Goal: Find specific page/section: Find specific page/section

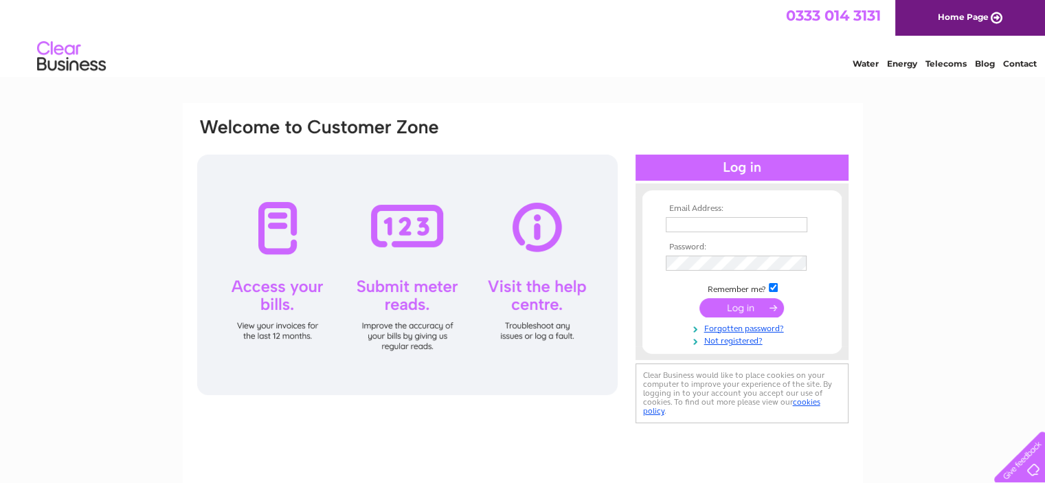
type input "[EMAIL_ADDRESS][DOMAIN_NAME]"
click at [739, 309] on input "submit" at bounding box center [741, 307] width 85 height 19
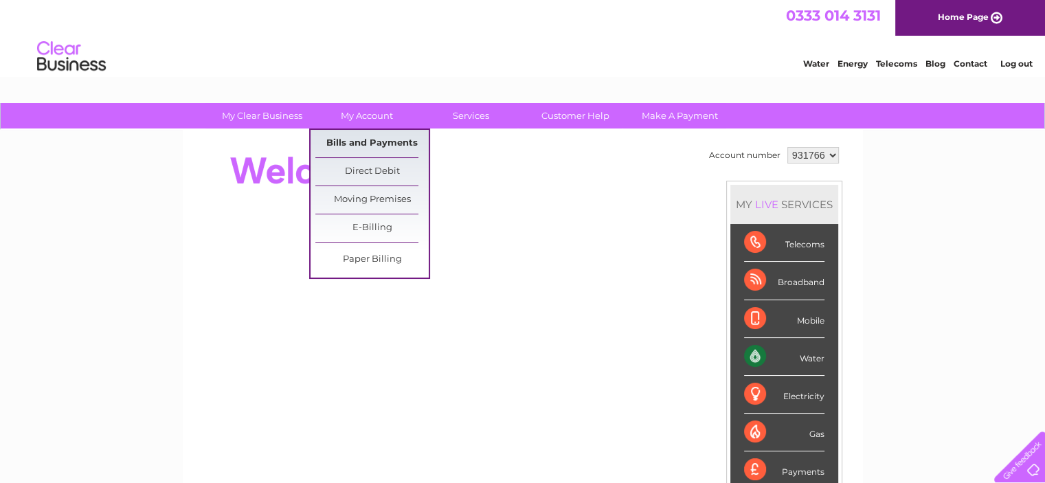
click at [371, 146] on link "Bills and Payments" at bounding box center [371, 143] width 113 height 27
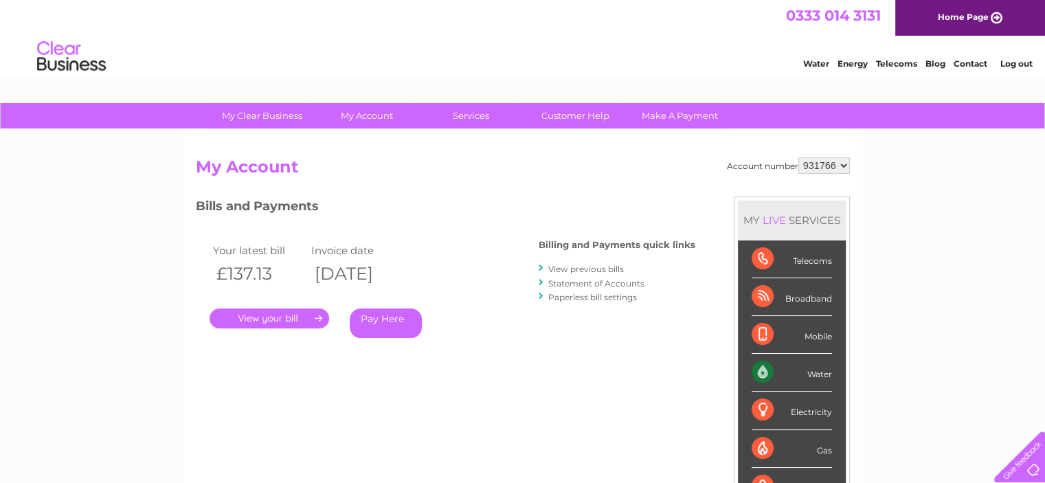
click at [288, 317] on link "." at bounding box center [270, 319] width 120 height 20
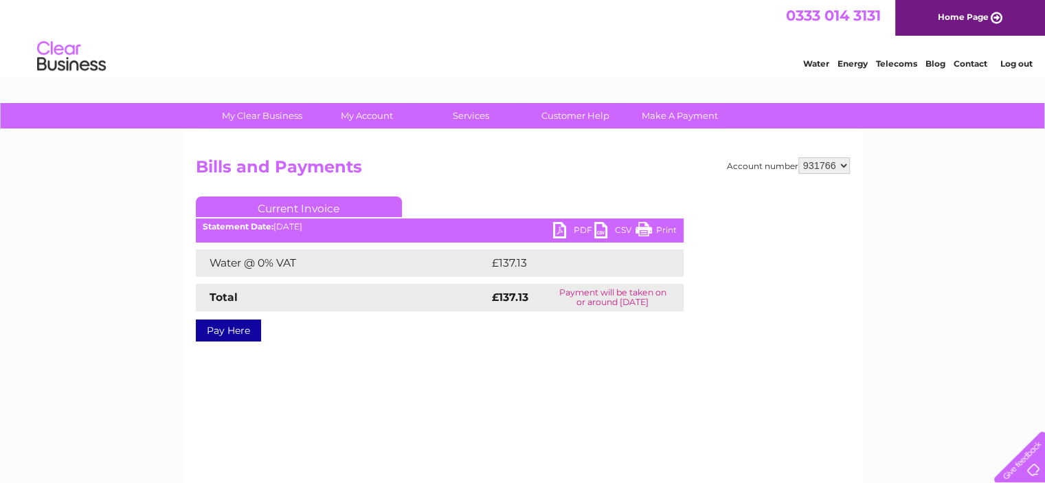
click at [570, 225] on link "PDF" at bounding box center [573, 232] width 41 height 20
